Goal: Task Accomplishment & Management: Manage account settings

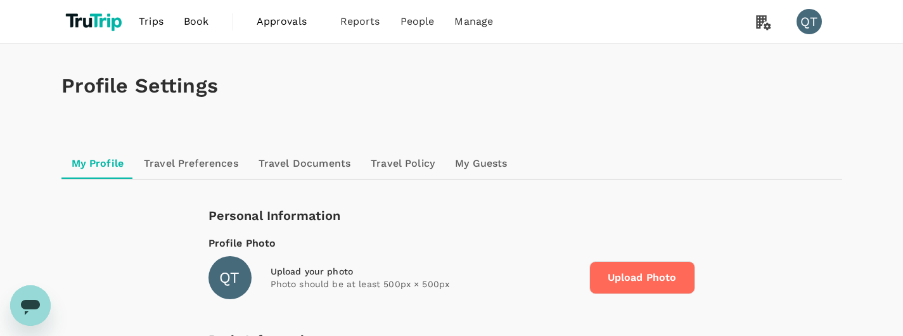
click at [516, 335] on div "Basic Information" at bounding box center [435, 340] width 454 height 20
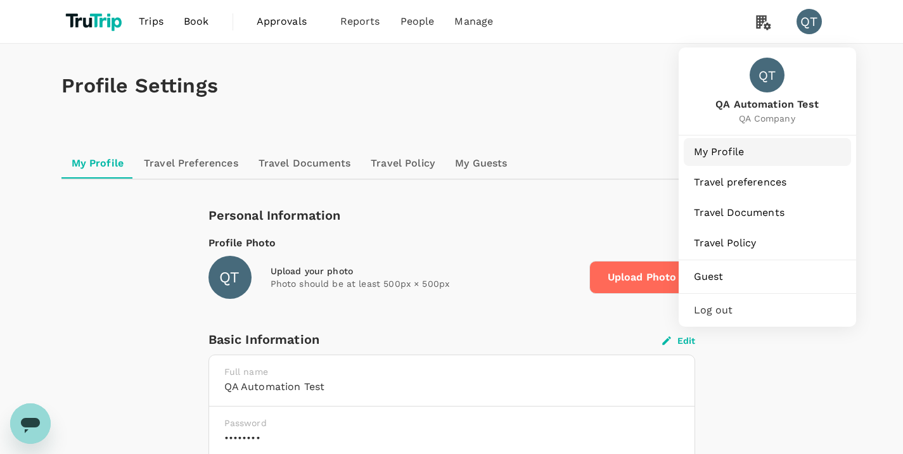
click at [764, 154] on span "My Profile" at bounding box center [767, 151] width 147 height 15
click at [734, 159] on span "My Profile" at bounding box center [767, 151] width 147 height 15
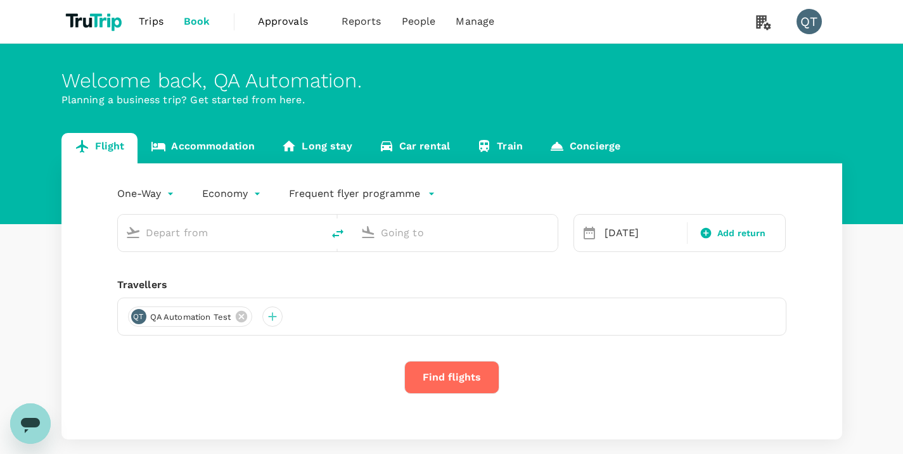
type input "economy-premium-economy"
type input "Singapore Changi (SIN)"
type input "San Francisco Intl (SFO)"
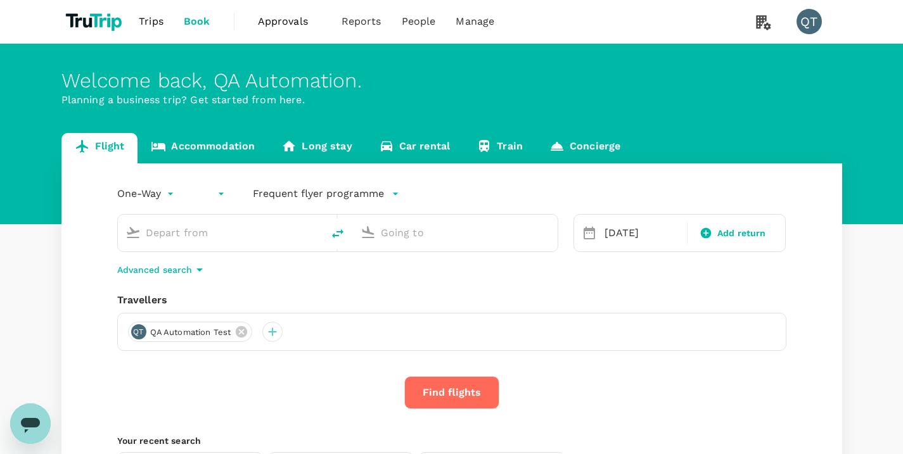
type input "Singapore Changi (SIN)"
type input "San Francisco Intl (SFO)"
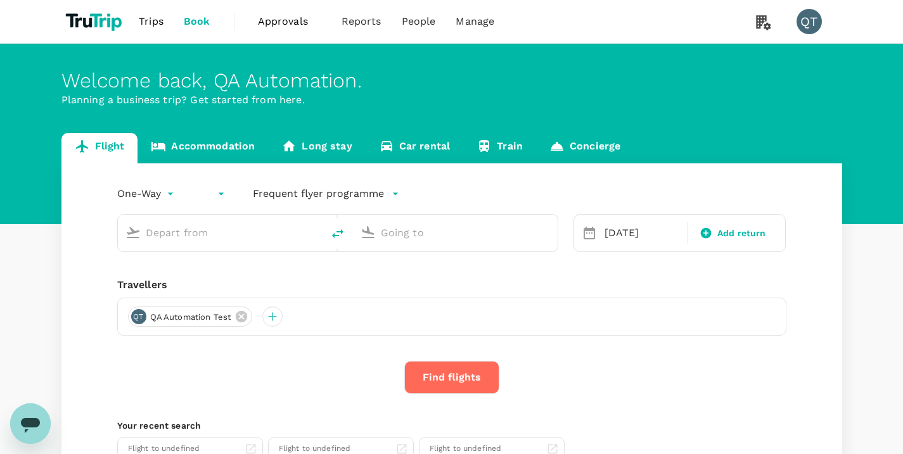
type input "Singapore Changi (SIN)"
type input "San Francisco Intl (SFO)"
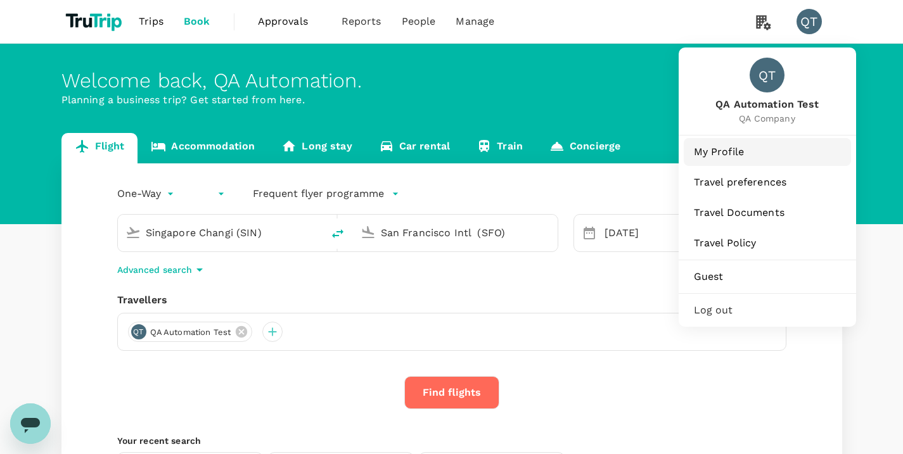
click at [770, 148] on span "My Profile" at bounding box center [767, 151] width 147 height 15
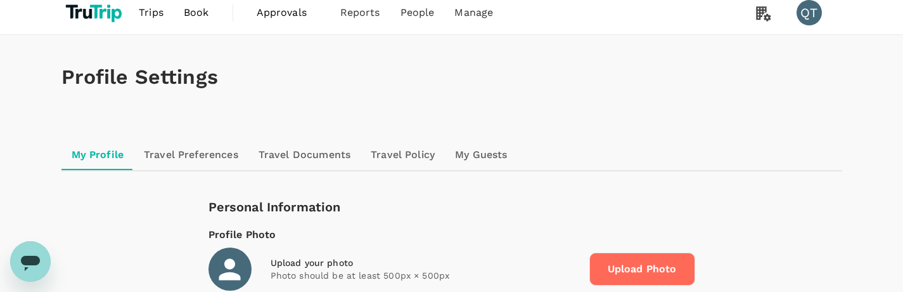
scroll to position [4, 0]
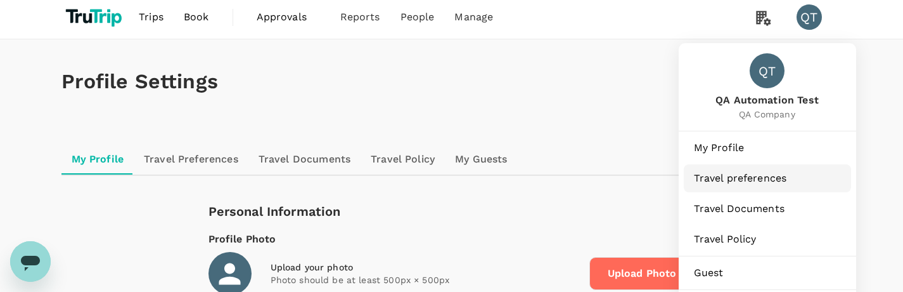
click at [740, 177] on span "Travel preferences" at bounding box center [767, 177] width 147 height 15
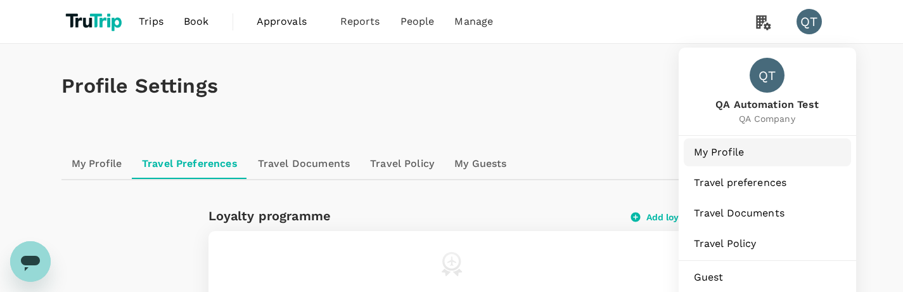
click at [745, 150] on span "My Profile" at bounding box center [767, 151] width 147 height 15
